Goal: Task Accomplishment & Management: Use online tool/utility

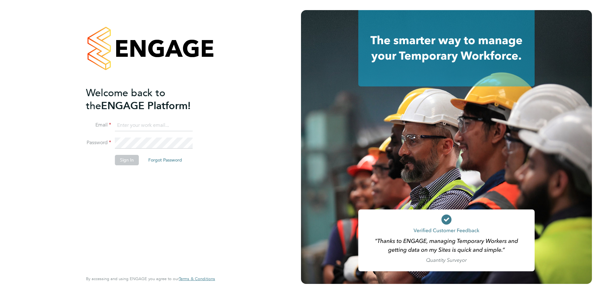
type input "[PERSON_NAME][EMAIL_ADDRESS][DOMAIN_NAME]"
click at [131, 161] on button "Sign In" at bounding box center [127, 160] width 24 height 10
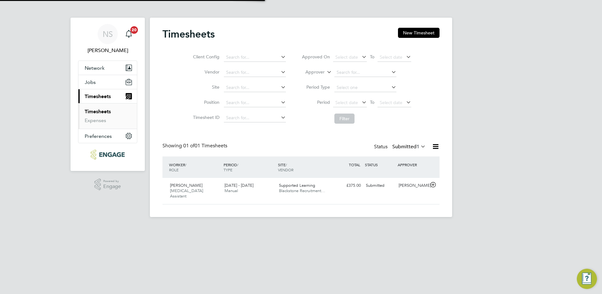
scroll to position [16, 55]
click at [194, 185] on span "[PERSON_NAME]" at bounding box center [186, 184] width 32 height 5
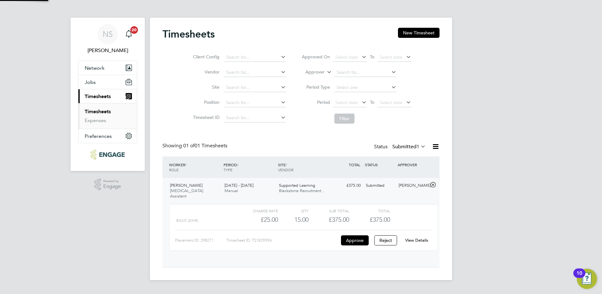
scroll to position [11, 61]
click at [355, 240] on button "Approve" at bounding box center [355, 240] width 28 height 10
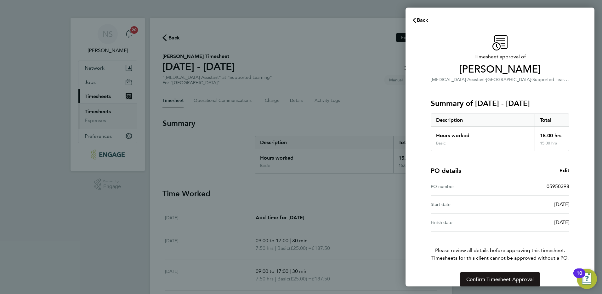
click at [529, 281] on span "Confirm Timesheet Approval" at bounding box center [500, 279] width 67 height 6
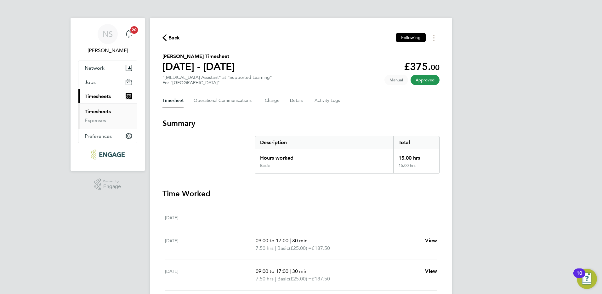
click at [424, 78] on span "Approved" at bounding box center [425, 80] width 29 height 10
